Goal: Transaction & Acquisition: Purchase product/service

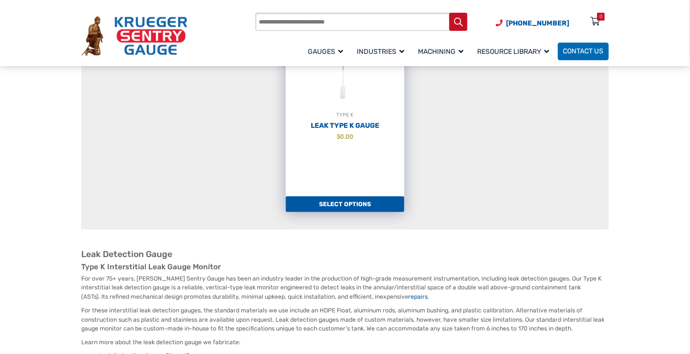
scroll to position [49, 0]
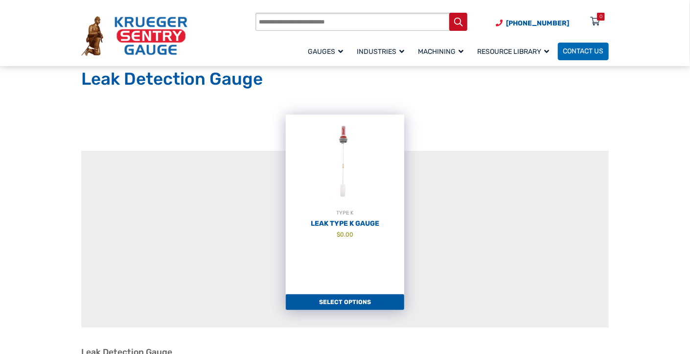
click at [346, 147] on img at bounding box center [345, 162] width 119 height 94
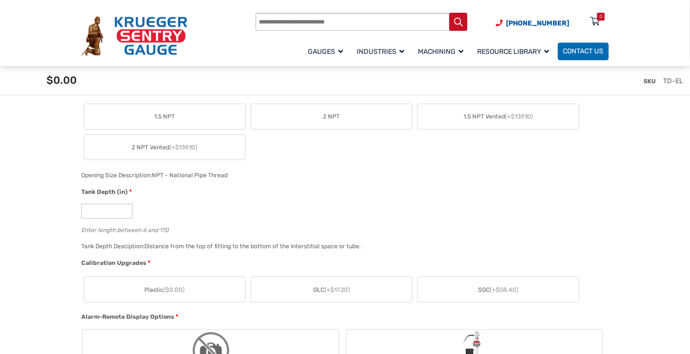
scroll to position [392, 0]
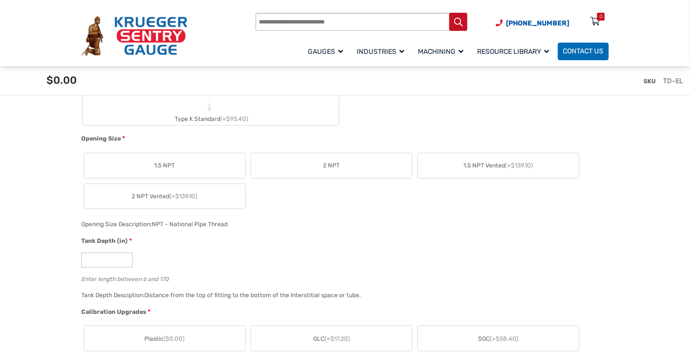
click at [165, 165] on span "1.5 NPT" at bounding box center [165, 165] width 21 height 9
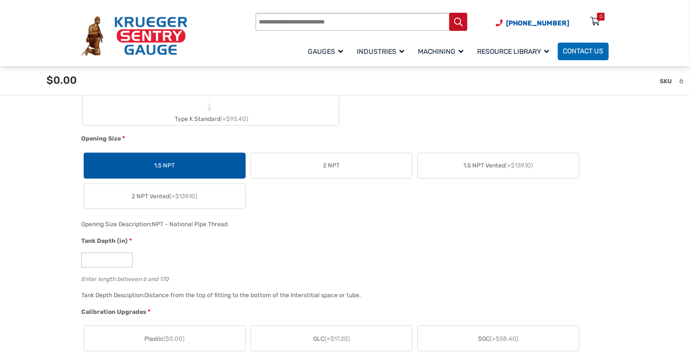
click at [365, 171] on label "2 NPT" at bounding box center [331, 165] width 161 height 25
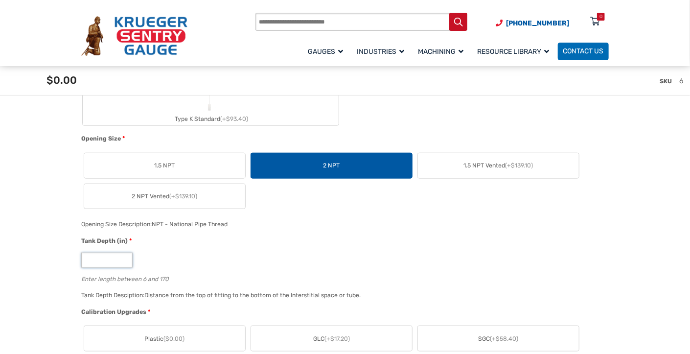
click at [117, 260] on input "*" at bounding box center [106, 260] width 51 height 15
click at [101, 256] on input "*" at bounding box center [106, 260] width 51 height 15
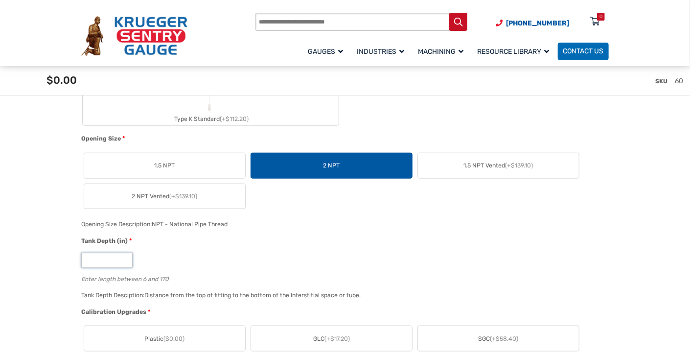
scroll to position [441, 0]
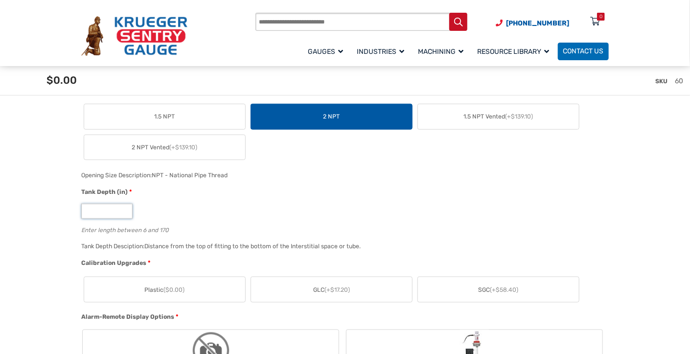
type input "**"
click at [169, 287] on span "($0.00)" at bounding box center [174, 289] width 21 height 7
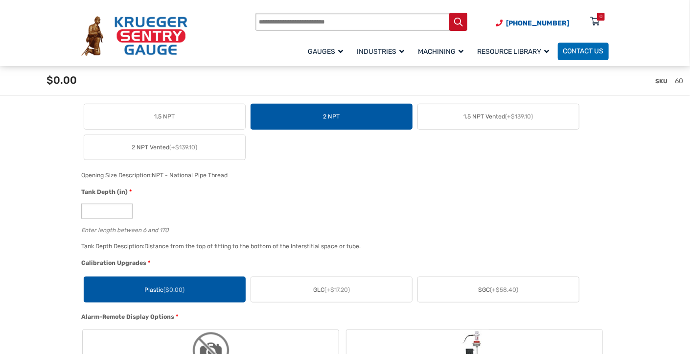
scroll to position [538, 0]
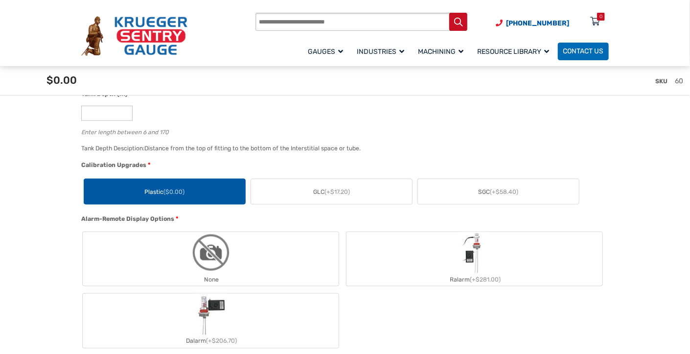
click at [227, 258] on img "None" at bounding box center [210, 252] width 41 height 41
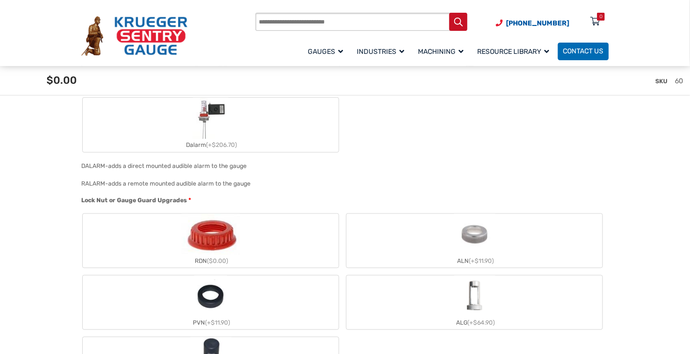
scroll to position [783, 0]
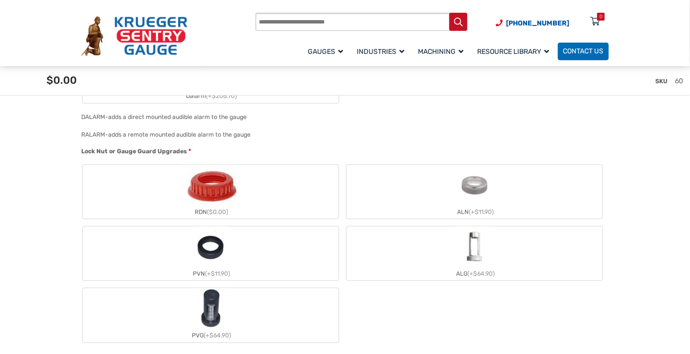
click at [219, 188] on img "RDN" at bounding box center [211, 185] width 58 height 41
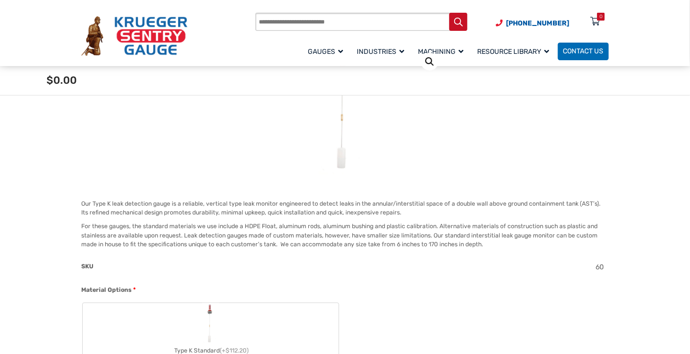
scroll to position [294, 0]
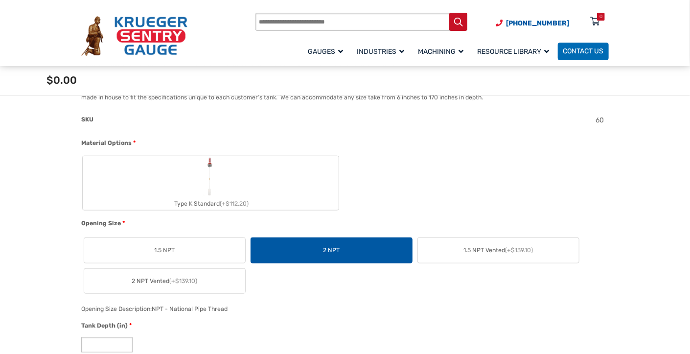
click at [261, 185] on label "Type K Standard (+$112.20)" at bounding box center [211, 183] width 256 height 54
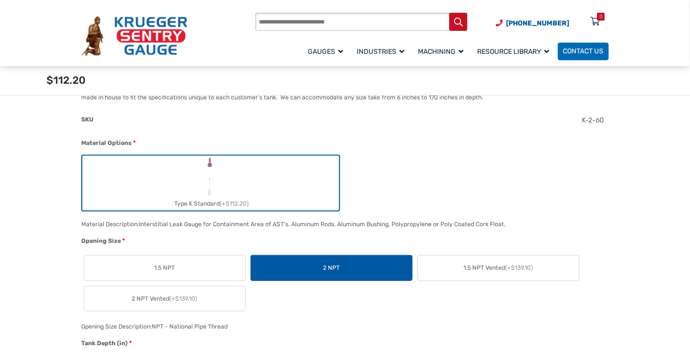
scroll to position [49, 0]
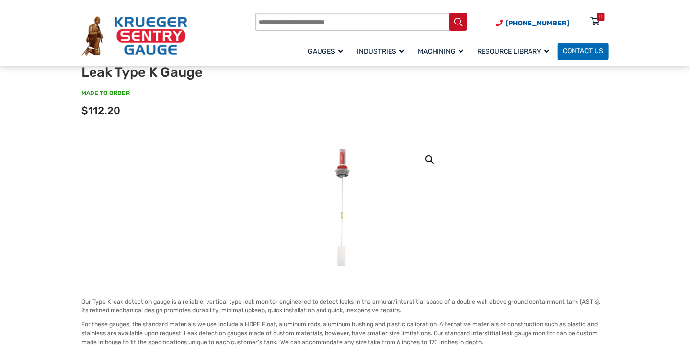
click at [338, 169] on img at bounding box center [345, 208] width 53 height 129
click at [436, 158] on link "🔍" at bounding box center [430, 160] width 18 height 18
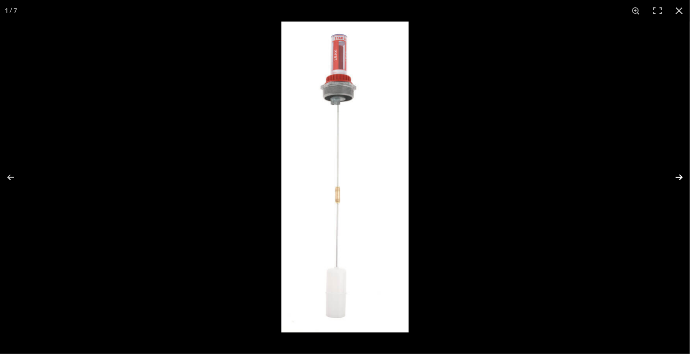
click at [683, 179] on button "Next (arrow right)" at bounding box center [673, 177] width 34 height 49
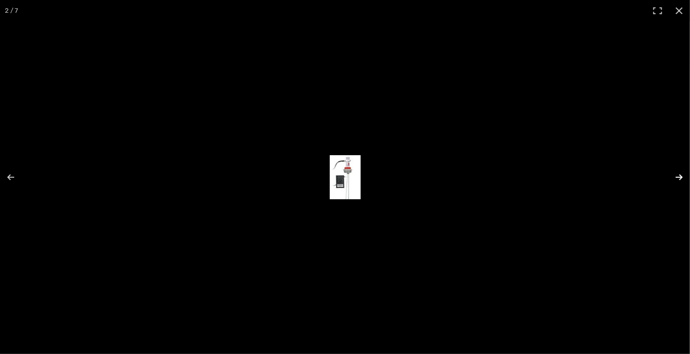
click at [683, 179] on button "Next (arrow right)" at bounding box center [673, 177] width 34 height 49
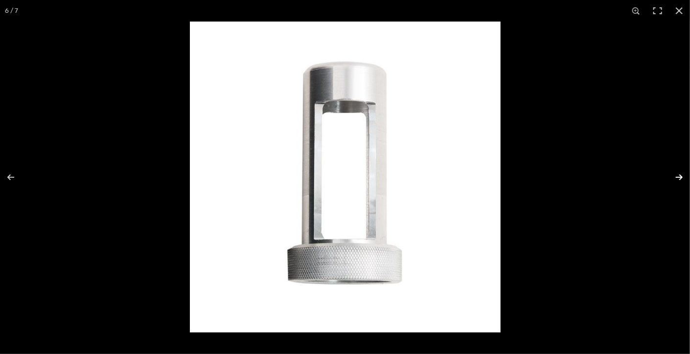
click at [675, 172] on button "Next (arrow right)" at bounding box center [673, 177] width 34 height 49
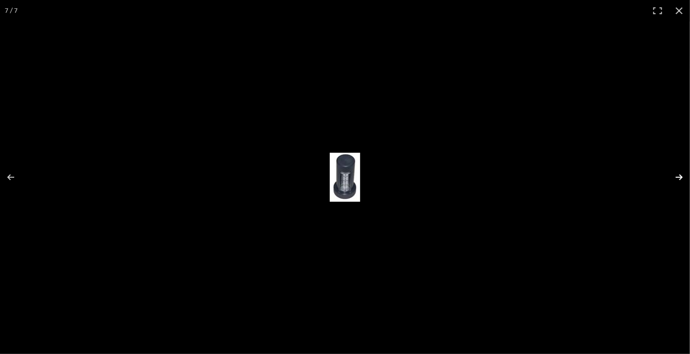
click at [675, 172] on button "Next (arrow right)" at bounding box center [673, 177] width 34 height 49
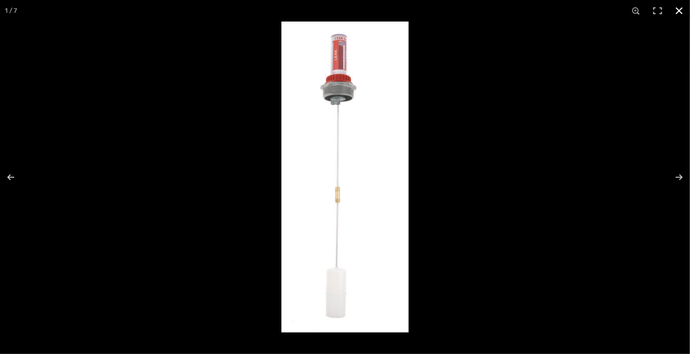
click at [681, 19] on button "Close (Esc)" at bounding box center [680, 11] width 22 height 22
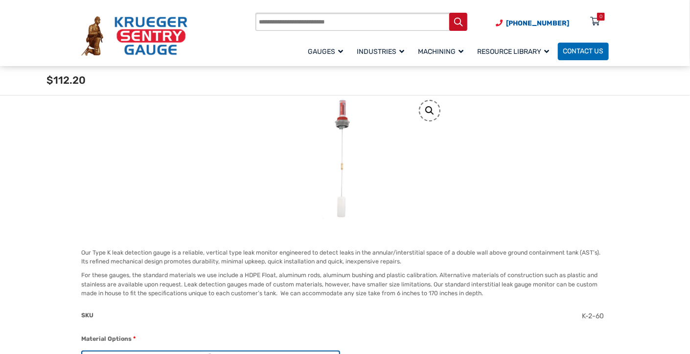
scroll to position [0, 0]
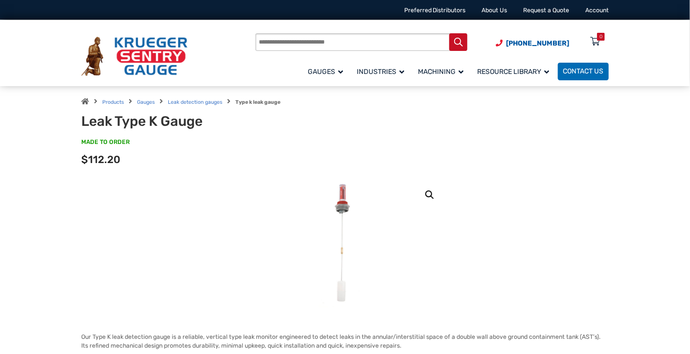
click at [340, 214] on img at bounding box center [345, 243] width 53 height 129
click at [102, 170] on div "Products Gauges Leak detection gauges Type k leak gauge Leak Type K Gauge MADE …" at bounding box center [345, 132] width 548 height 93
click at [96, 156] on span "$112.20" at bounding box center [100, 159] width 39 height 12
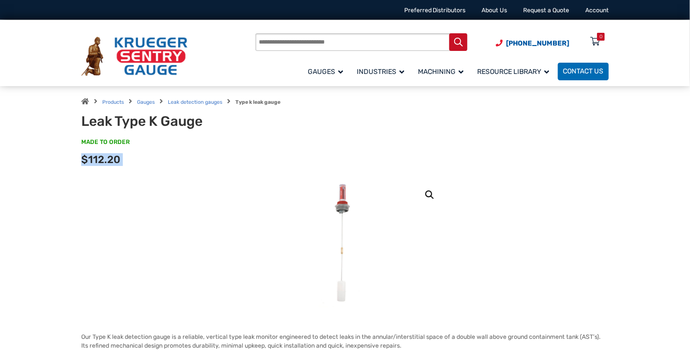
click at [102, 155] on span "$112.20" at bounding box center [100, 159] width 39 height 12
